Goal: Navigation & Orientation: Find specific page/section

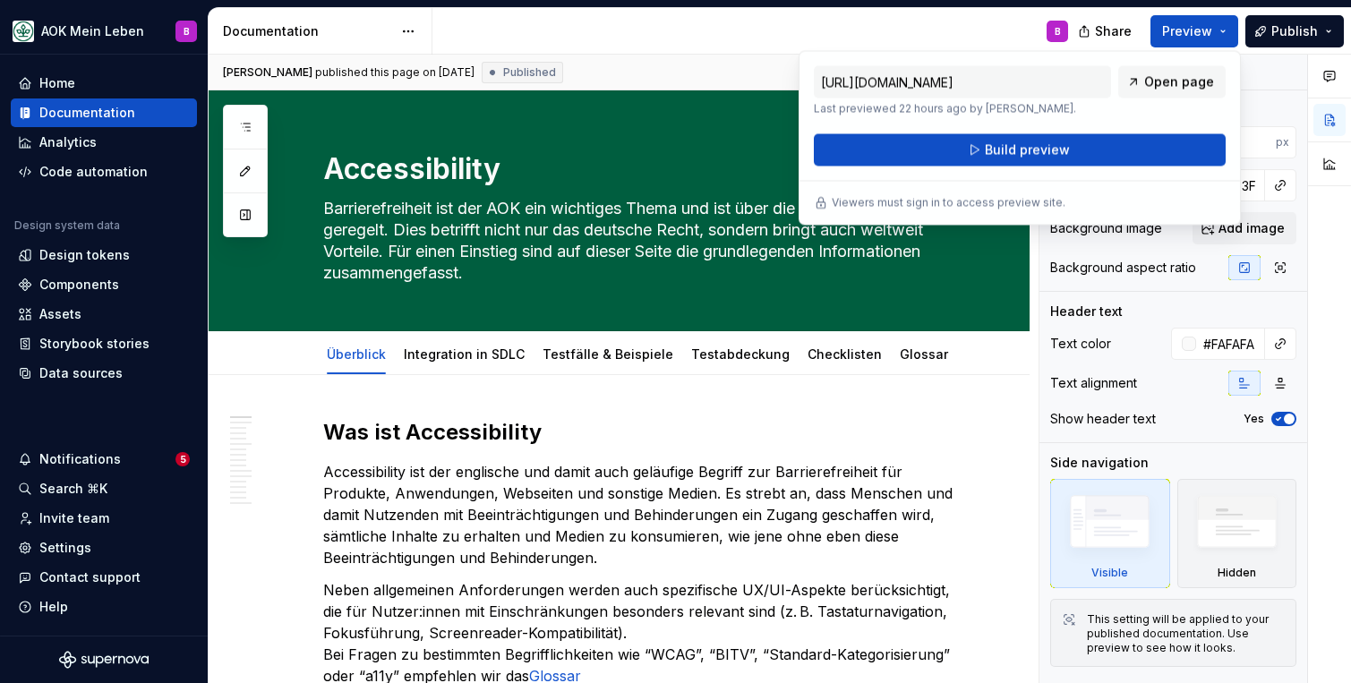
type textarea "*"
click at [86, 288] on div "Components" at bounding box center [79, 285] width 80 height 18
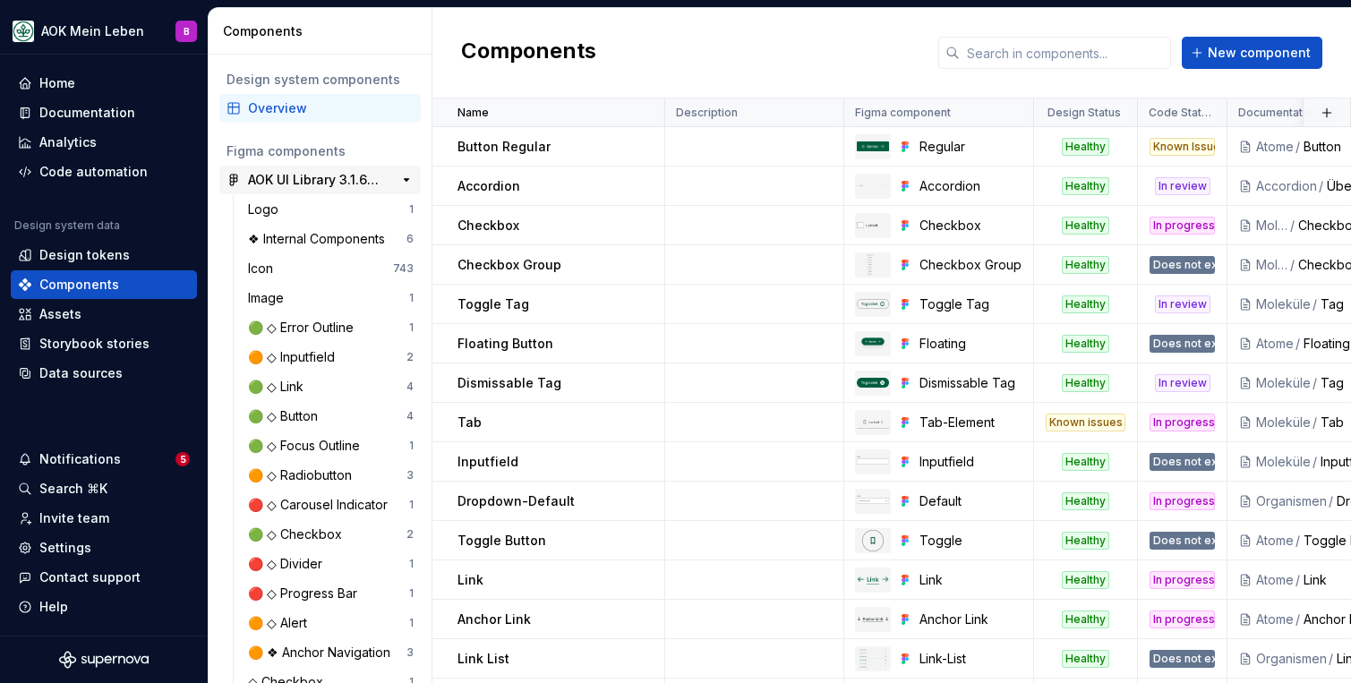
click at [289, 183] on div "AOK UI Library 3.1.6 (adesso)" at bounding box center [314, 180] width 133 height 18
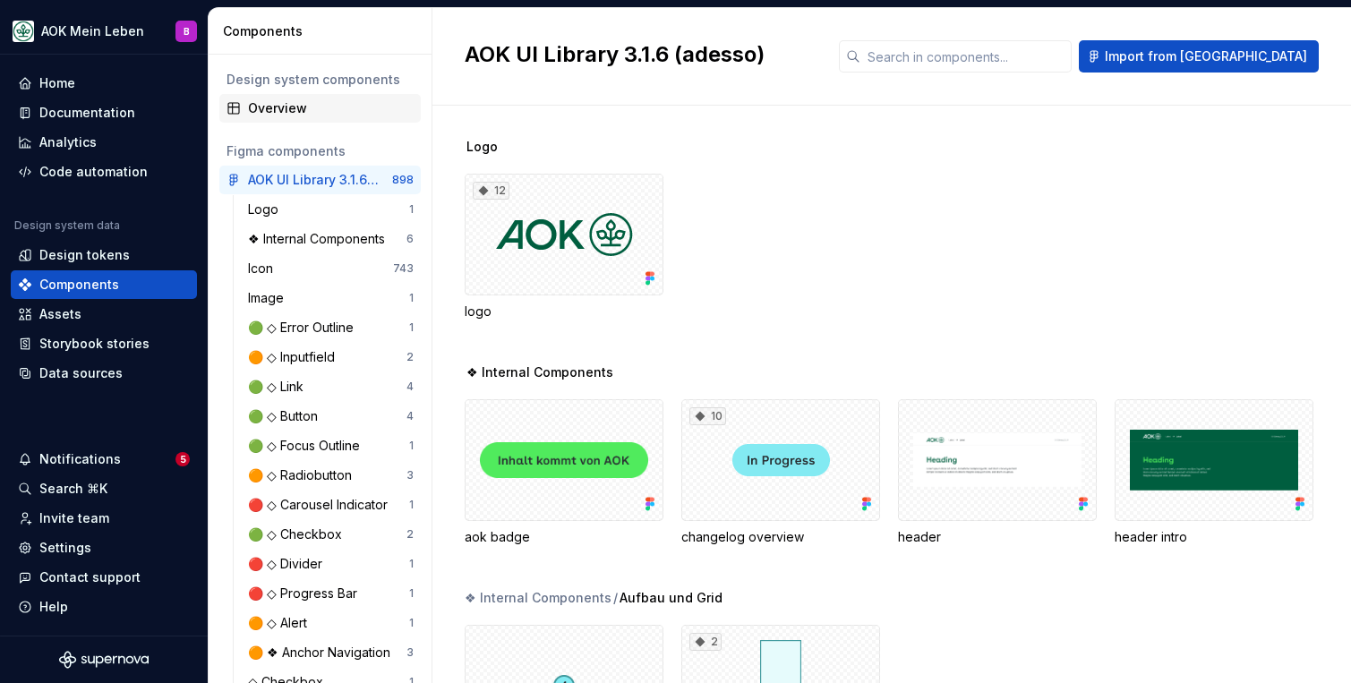
click at [279, 118] on div "Overview" at bounding box center [320, 108] width 202 height 29
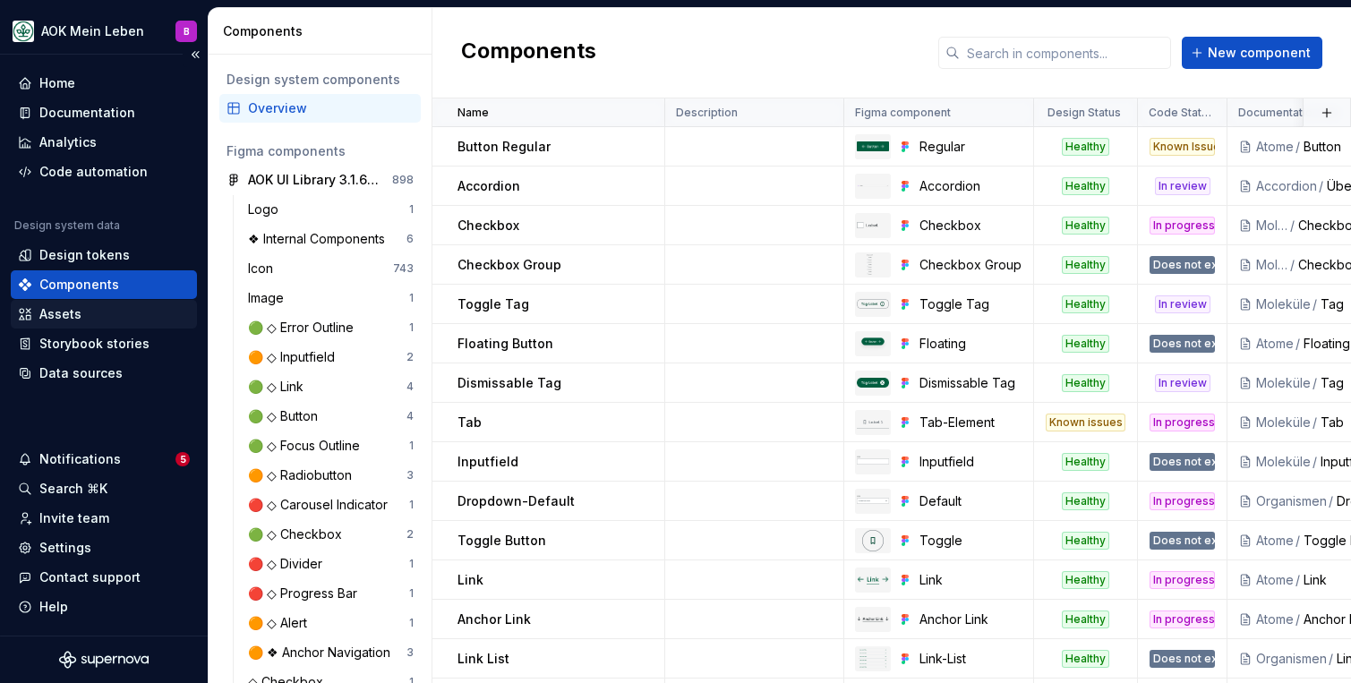
click at [57, 313] on div "Assets" at bounding box center [60, 314] width 42 height 18
